Goal: Find contact information: Find contact information

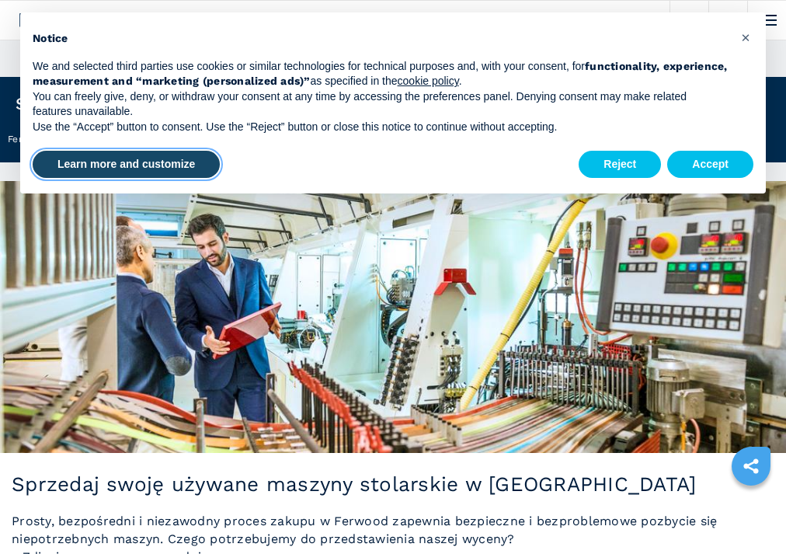
click at [158, 165] on button "Learn more and customize" at bounding box center [126, 165] width 187 height 28
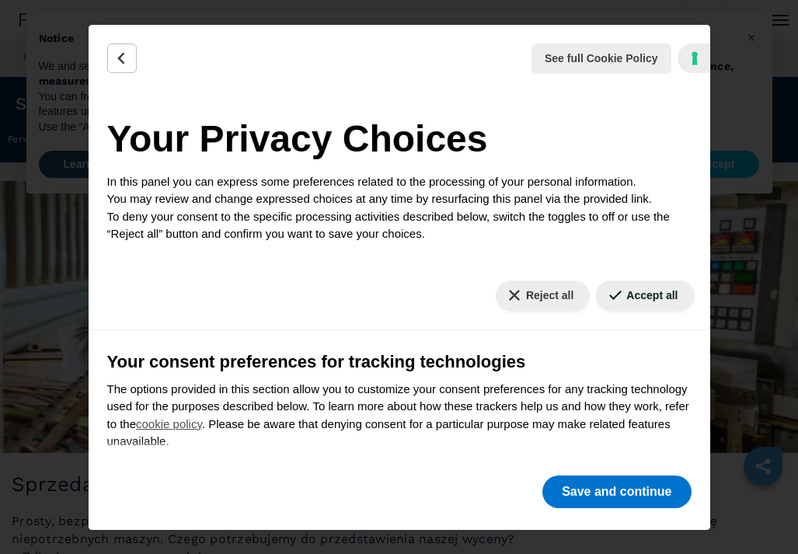
click at [475, 89] on div "See full Cookie Policy Cookie Policy" at bounding box center [399, 59] width 621 height 68
click at [744, 78] on div "See full Cookie Policy Cookie Policy Your Privacy Choices In this panel you can…" at bounding box center [399, 277] width 798 height 554
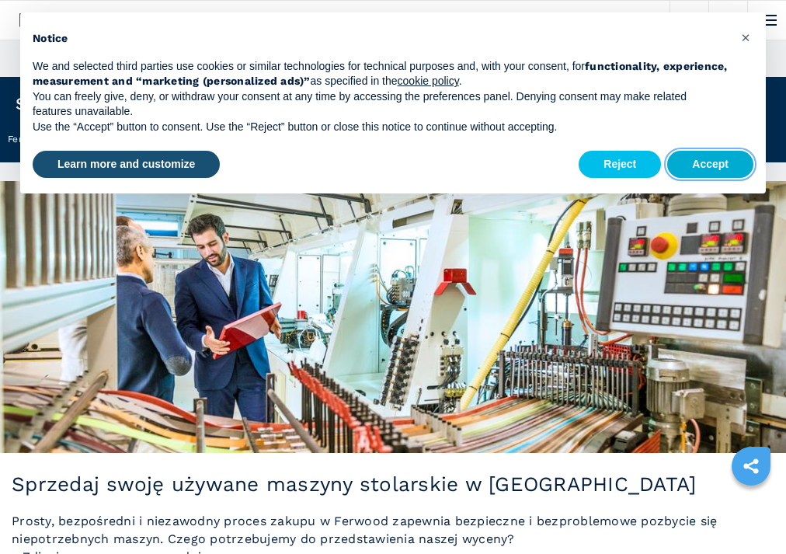
click at [708, 158] on button "Accept" at bounding box center [710, 165] width 86 height 28
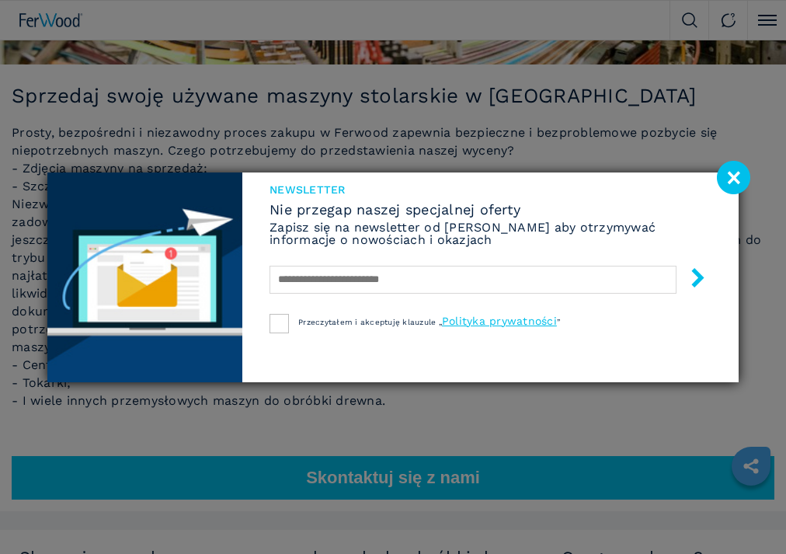
scroll to position [466, 0]
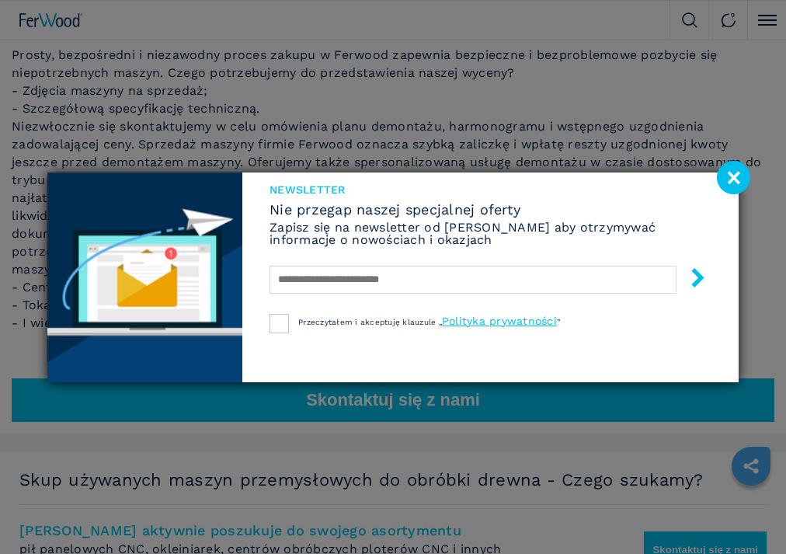
click at [738, 174] on image at bounding box center [733, 177] width 33 height 33
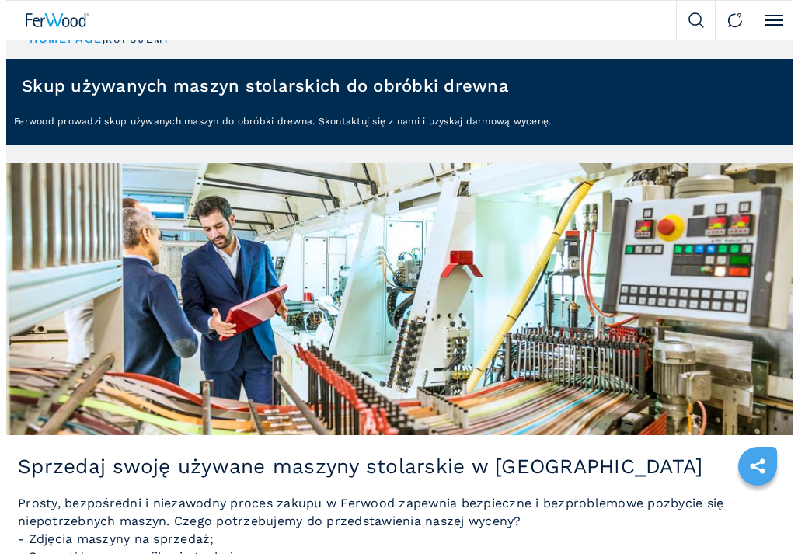
scroll to position [0, 0]
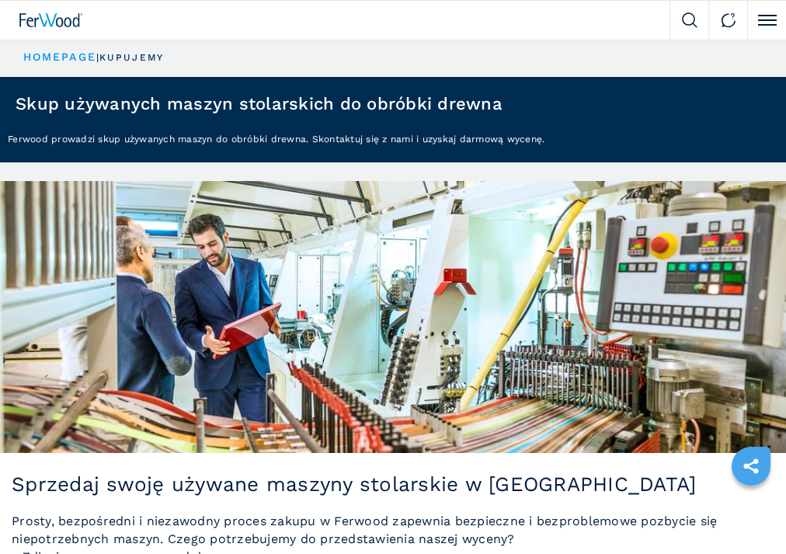
click at [764, 19] on span at bounding box center [767, 20] width 19 height 2
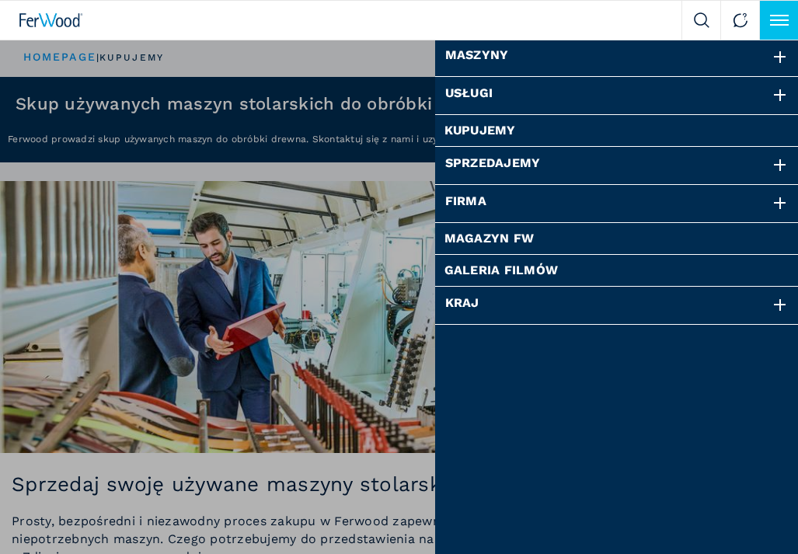
click at [471, 200] on div "Firma" at bounding box center [617, 203] width 364 height 37
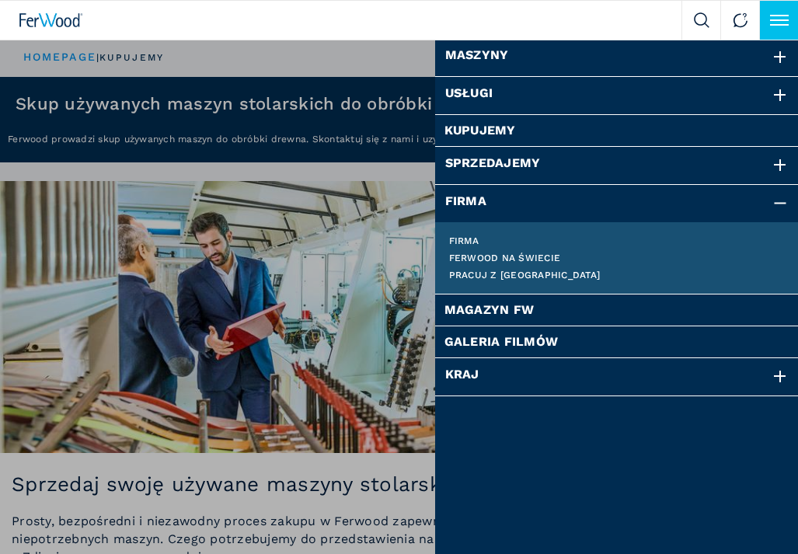
click at [474, 238] on link "Firma" at bounding box center [617, 240] width 336 height 9
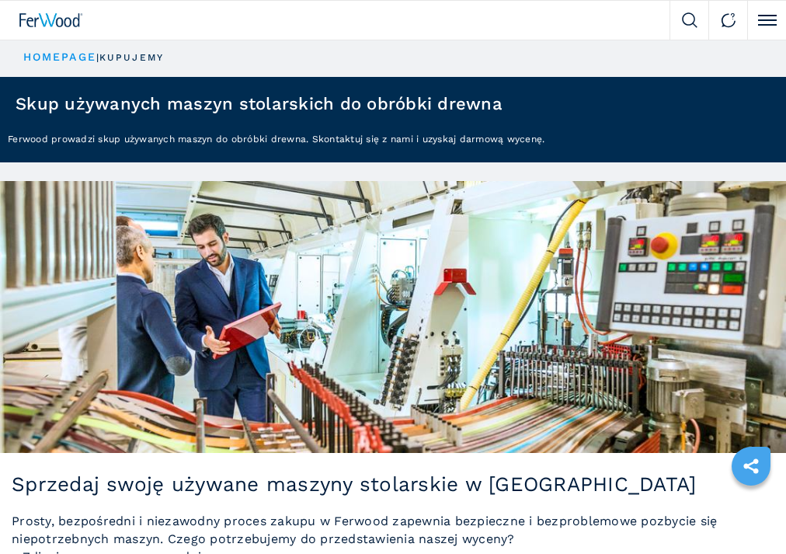
click at [768, 23] on button "Click to toggle menu" at bounding box center [766, 20] width 39 height 39
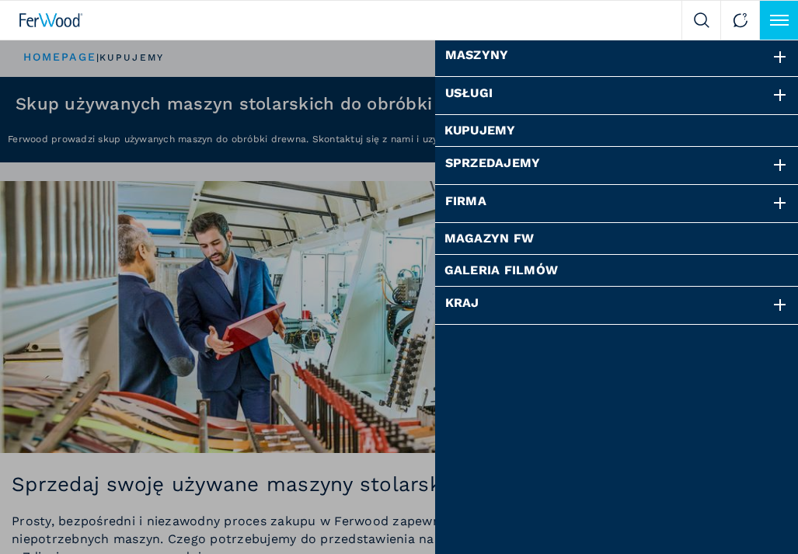
click at [495, 130] on link "Kupujemy" at bounding box center [617, 130] width 346 height 12
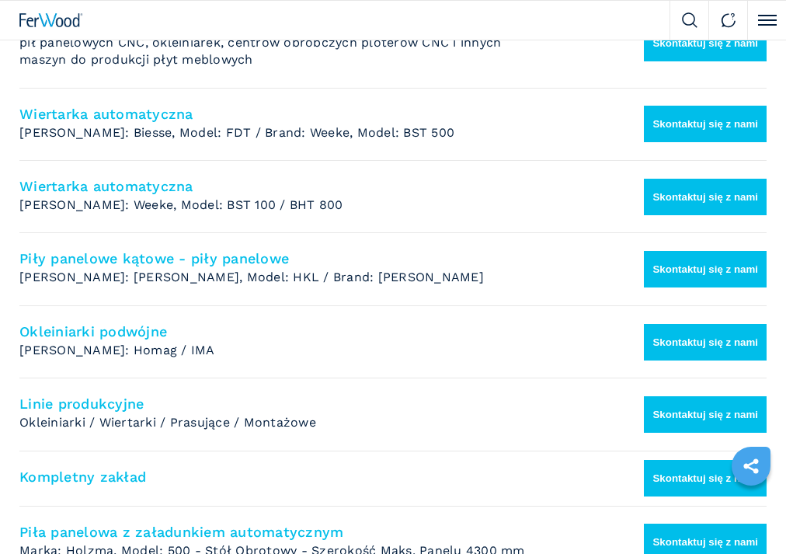
scroll to position [1087, 0]
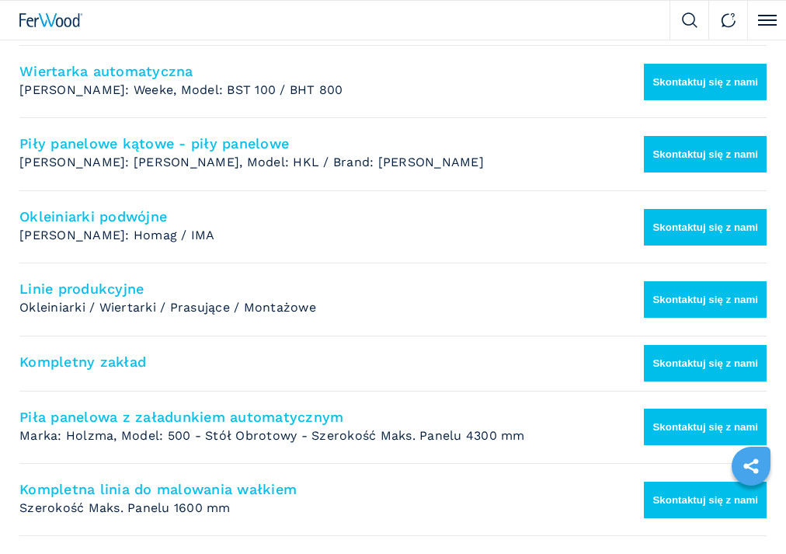
click at [710, 295] on button "Skontaktuj się z nami" at bounding box center [705, 299] width 123 height 36
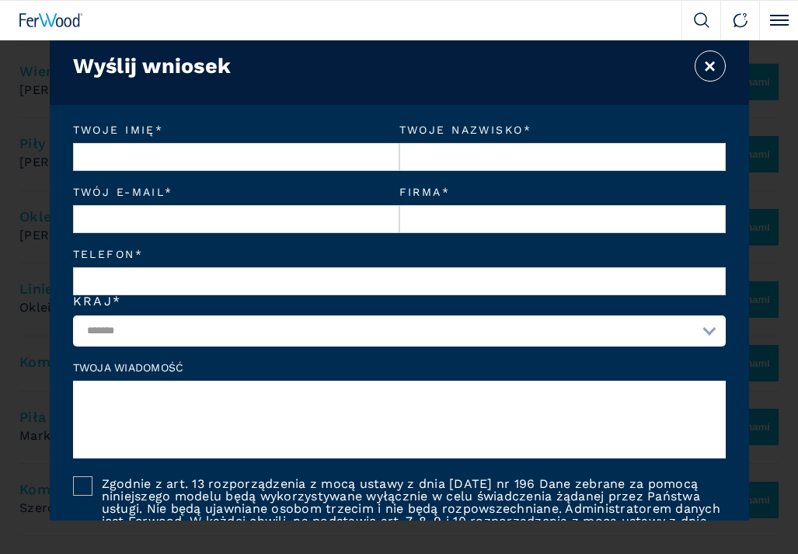
scroll to position [0, 0]
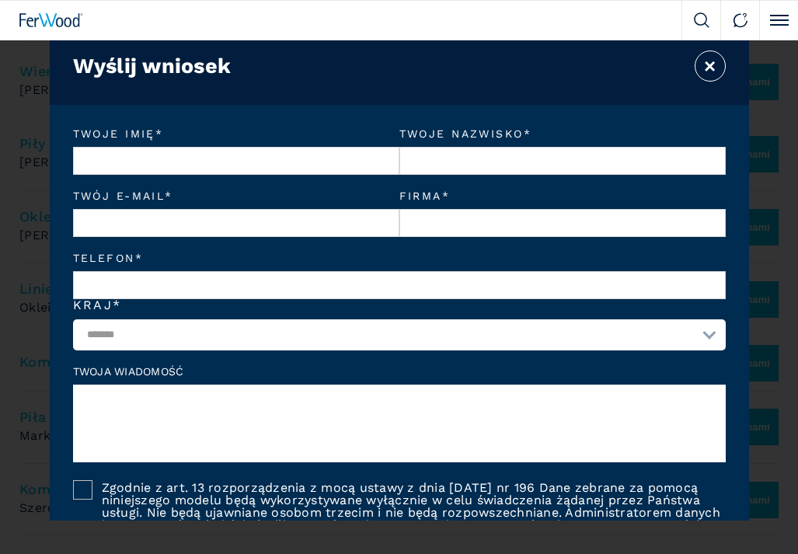
click at [709, 64] on button "×" at bounding box center [709, 65] width 31 height 31
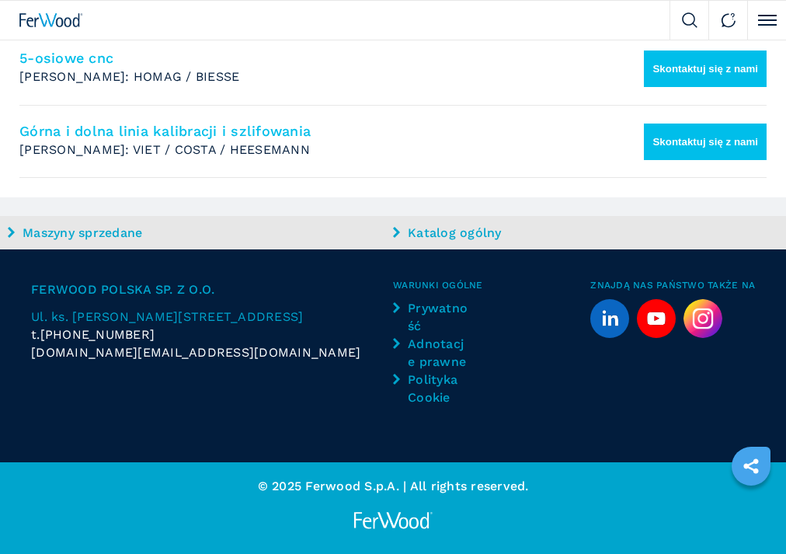
scroll to position [1572, 0]
